Goal: Task Accomplishment & Management: Manage account settings

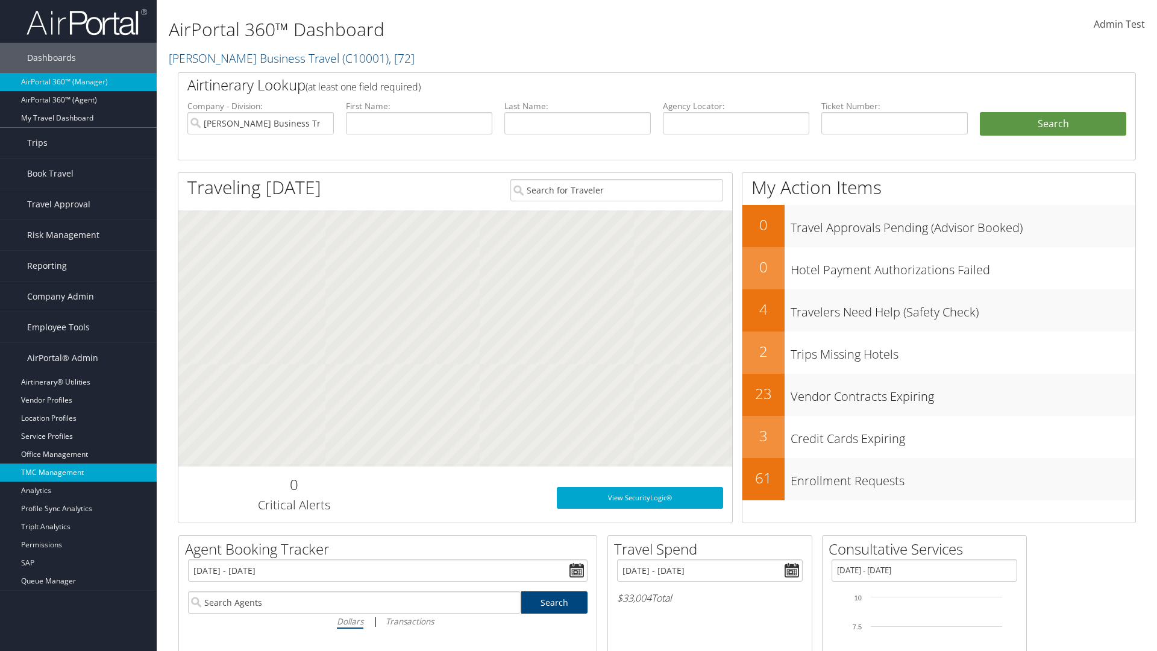
click at [78, 472] on link "TMC Management" at bounding box center [78, 472] width 157 height 18
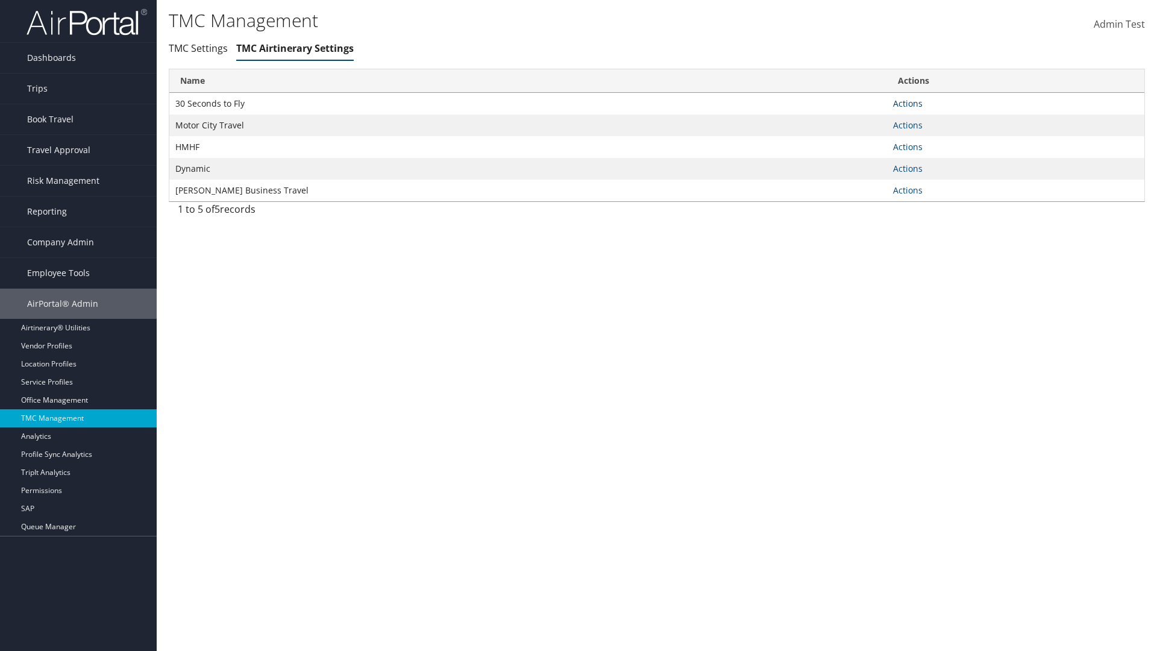
click at [908, 103] on link "Actions" at bounding box center [908, 103] width 30 height 11
click at [0, 0] on link "Manage Air notes" at bounding box center [0, 0] width 0 height 0
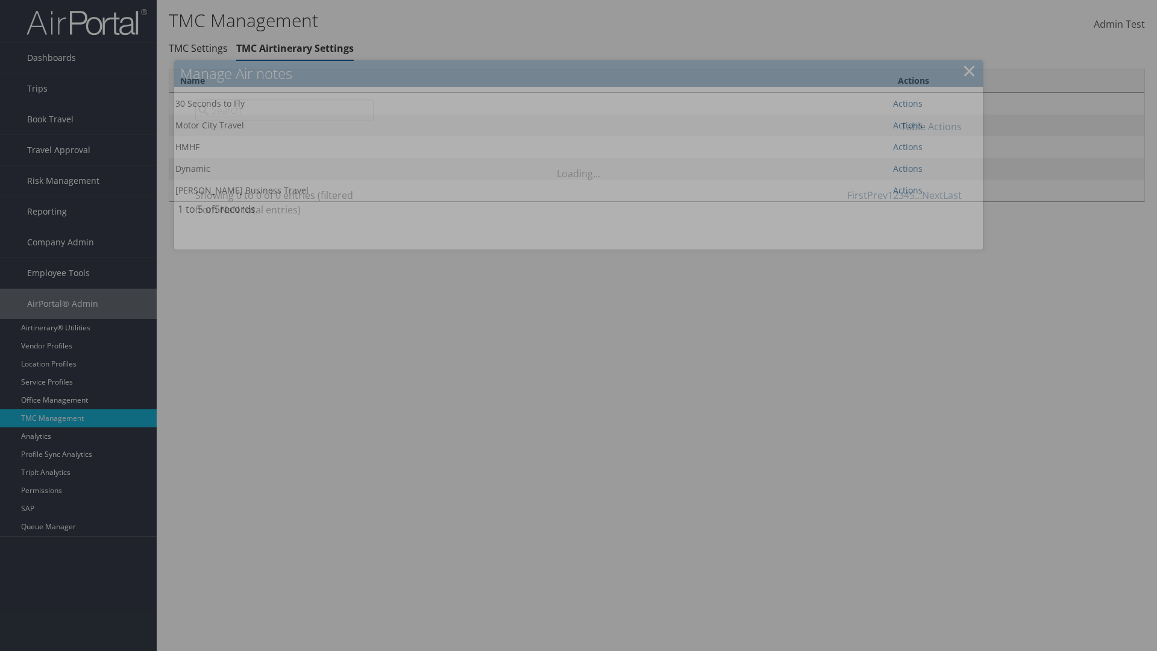
click at [931, 126] on link "Table Actions" at bounding box center [931, 126] width 61 height 13
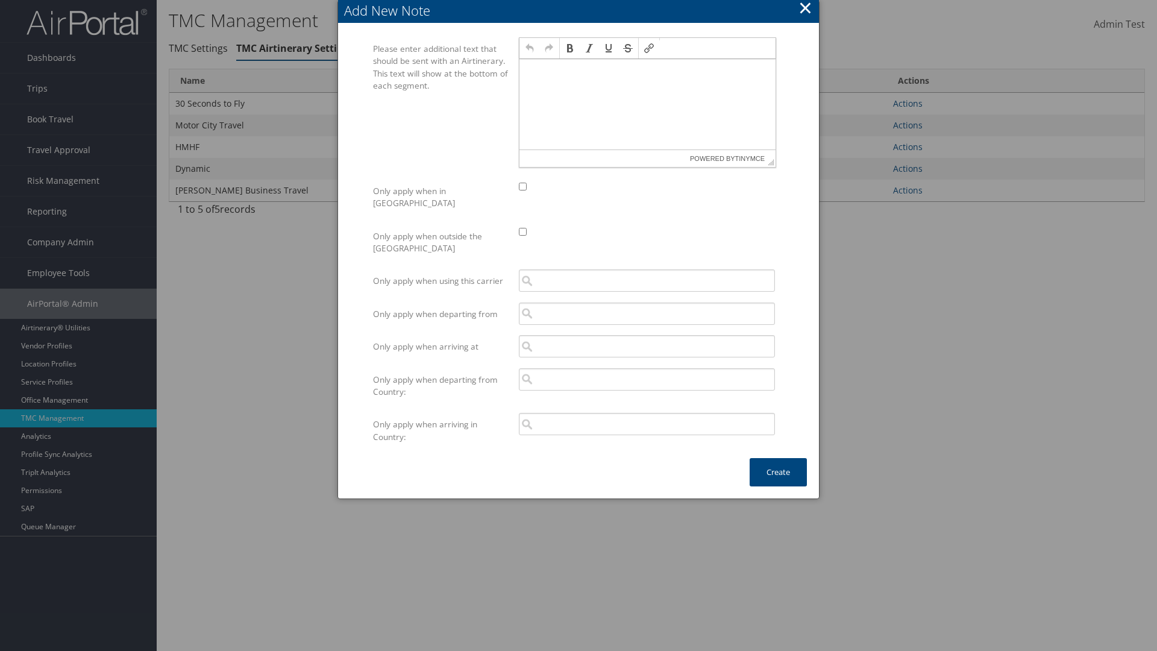
click at [647, 70] on p at bounding box center [647, 71] width 246 height 10
click at [778, 460] on button "Create" at bounding box center [778, 472] width 57 height 28
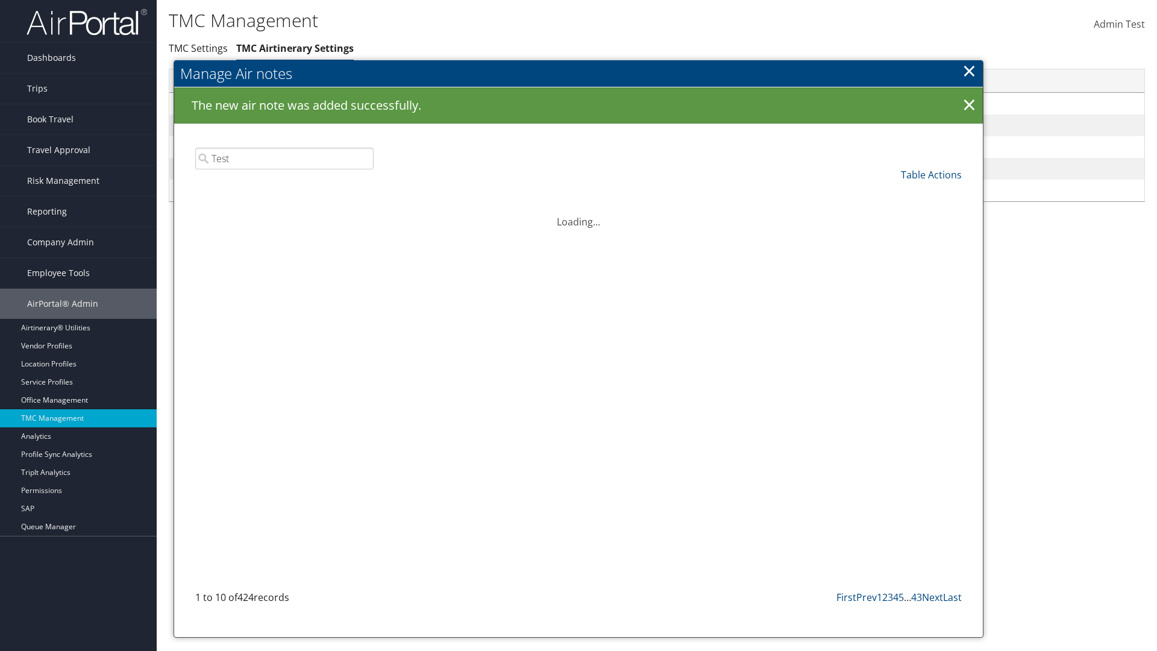
type input "Test"
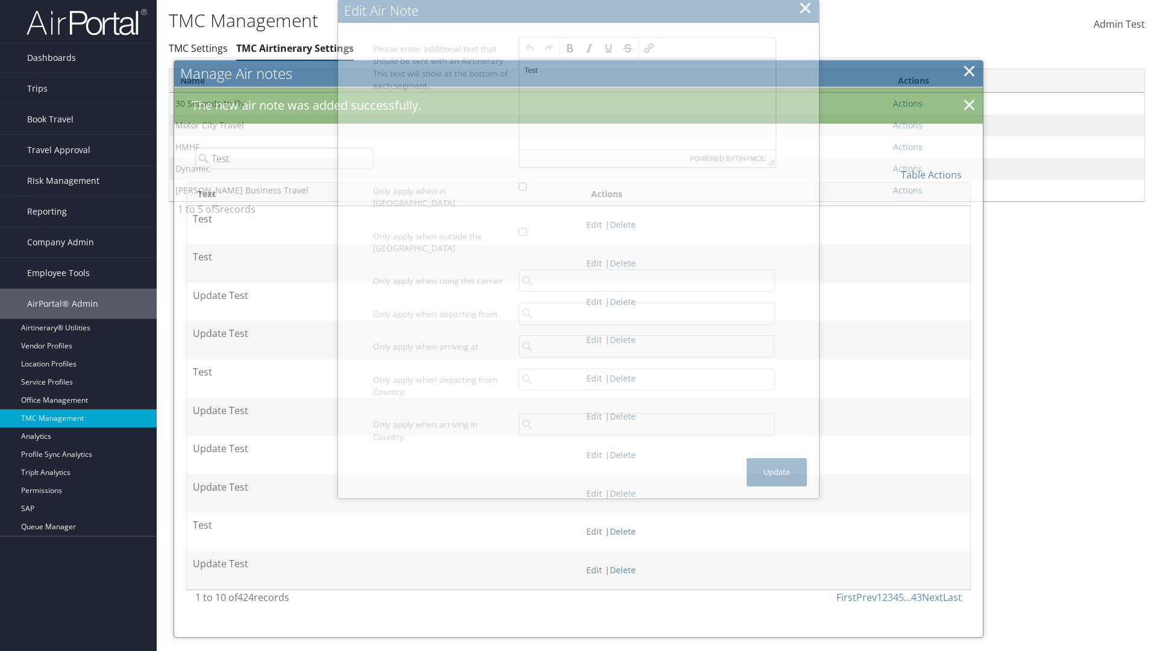
click at [647, 70] on p "Test" at bounding box center [647, 71] width 246 height 10
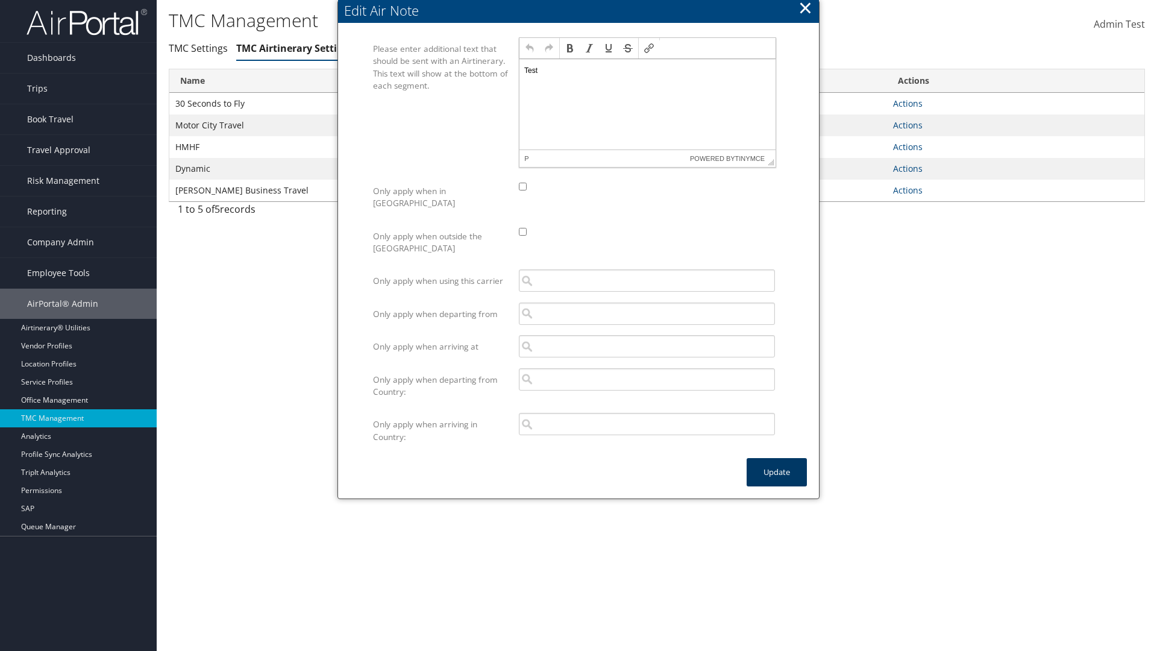
click at [777, 460] on button "Update" at bounding box center [777, 472] width 60 height 28
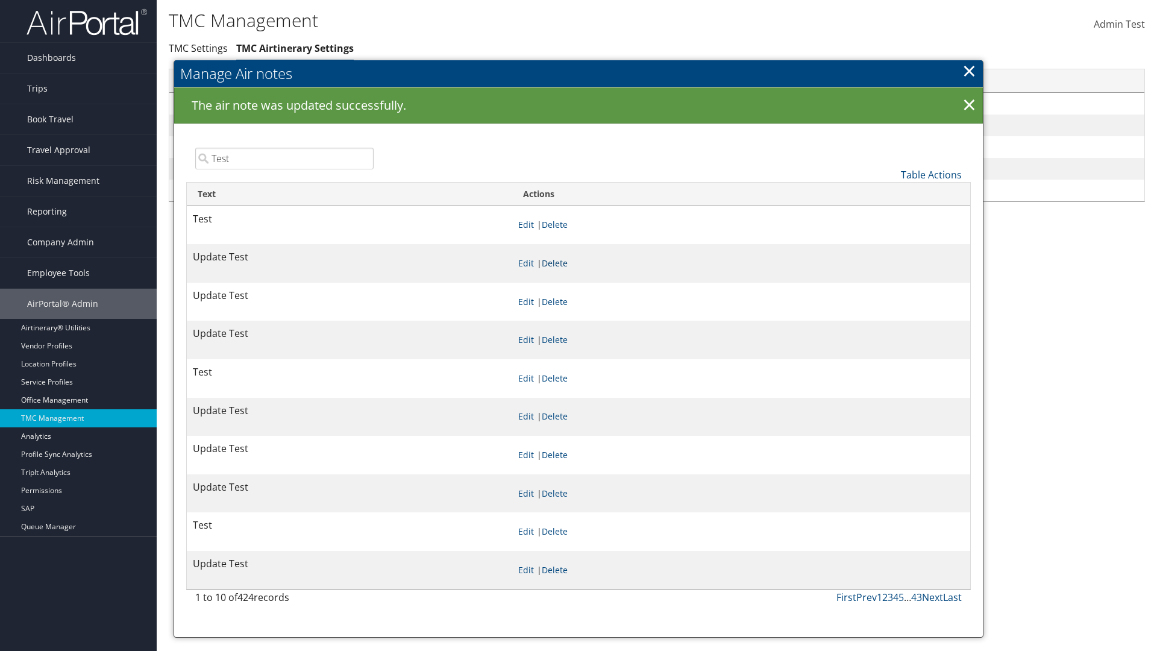
click at [568, 263] on link "Delete" at bounding box center [555, 262] width 26 height 11
